Goal: Understand process/instructions: Learn how to perform a task or action

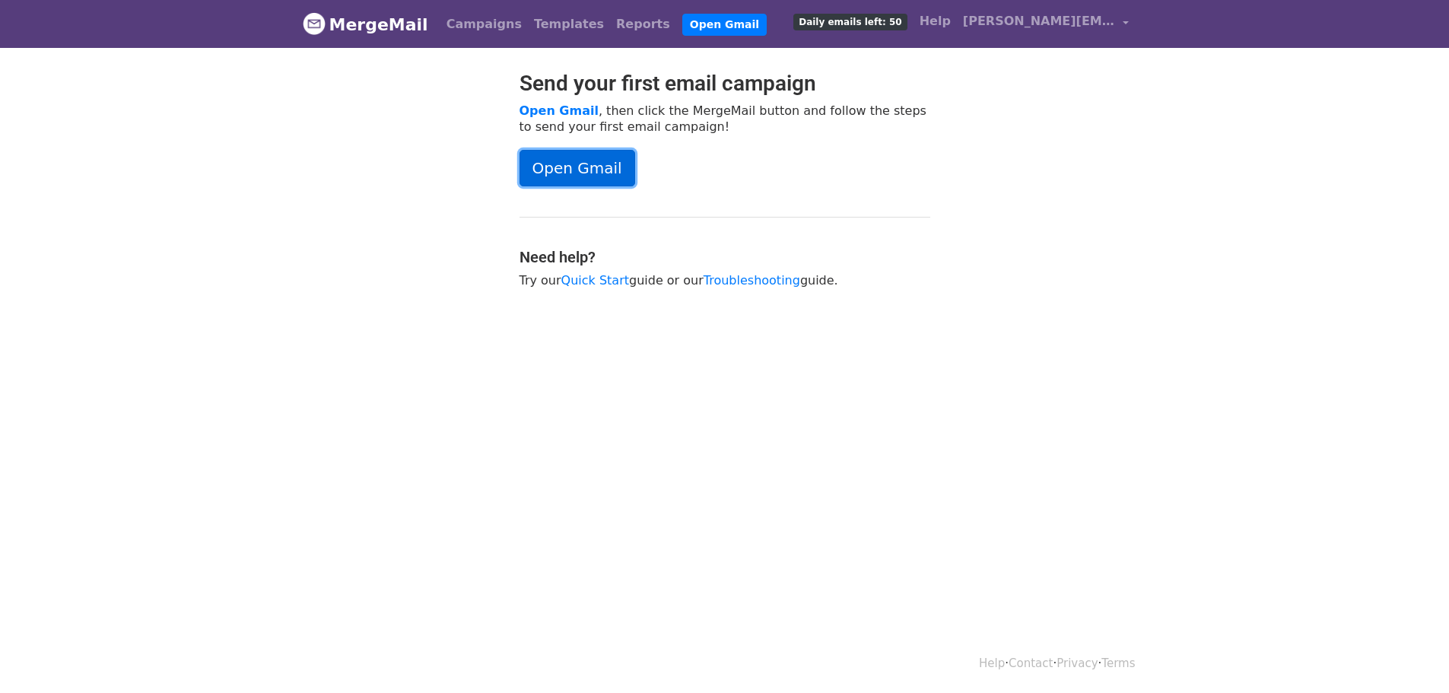
click at [595, 173] on link "Open Gmail" at bounding box center [577, 168] width 116 height 36
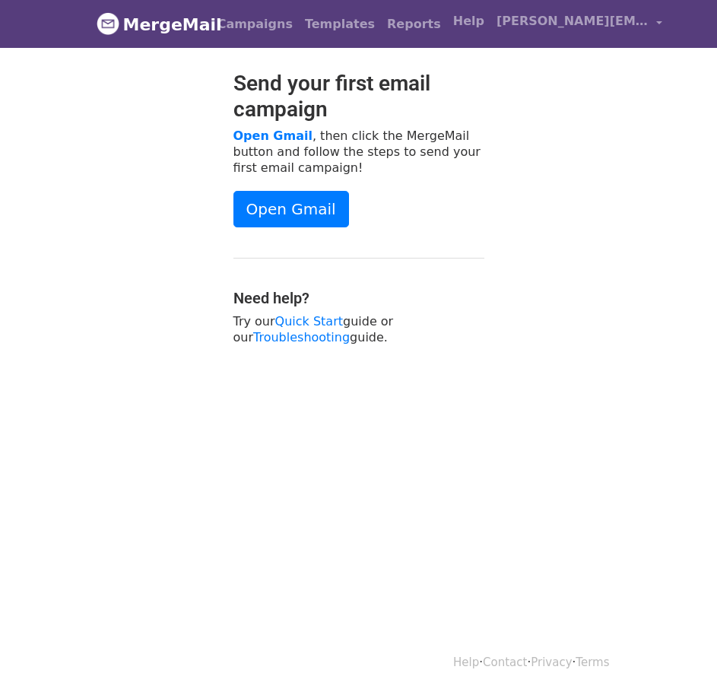
click at [504, 185] on div "Send your first email campaign Open Gmail , then click the MergeMail button and…" at bounding box center [358, 216] width 547 height 290
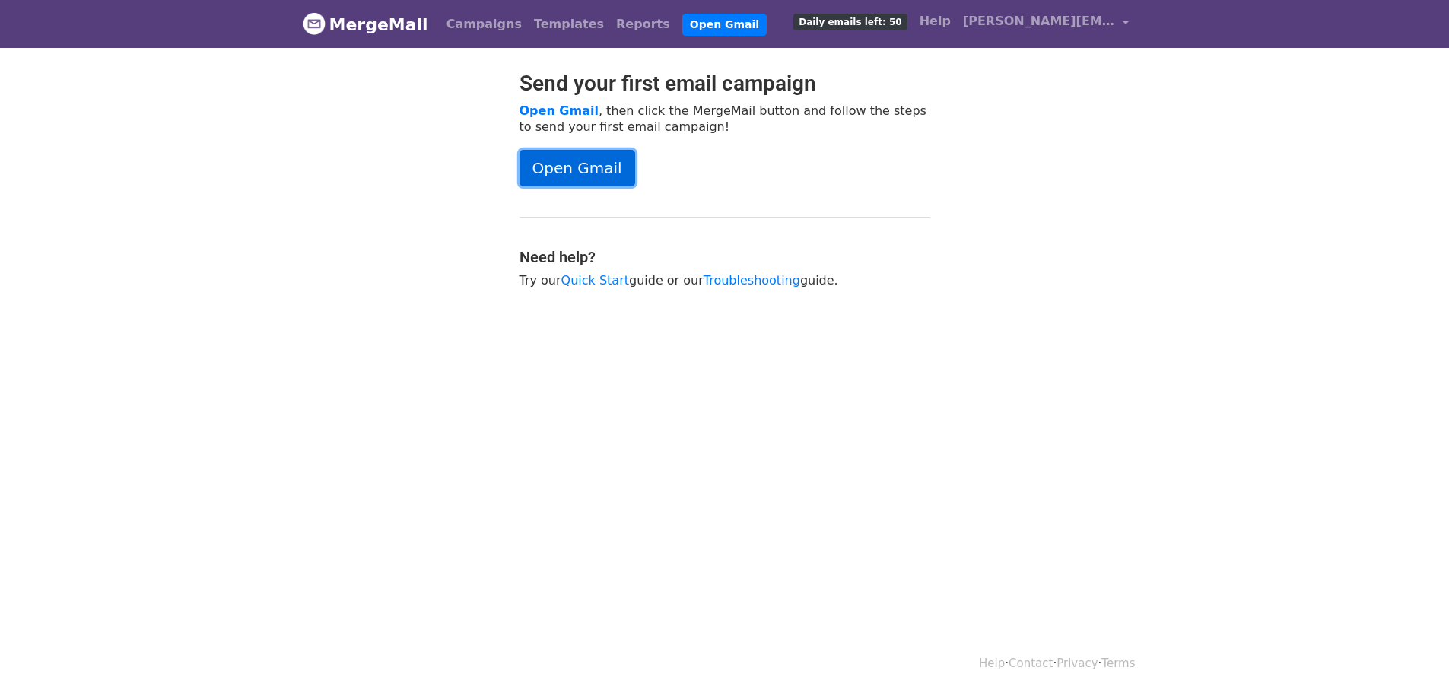
click at [575, 166] on link "Open Gmail" at bounding box center [577, 168] width 116 height 36
click at [568, 171] on link "Open Gmail" at bounding box center [577, 168] width 116 height 36
